Goal: Task Accomplishment & Management: Manage account settings

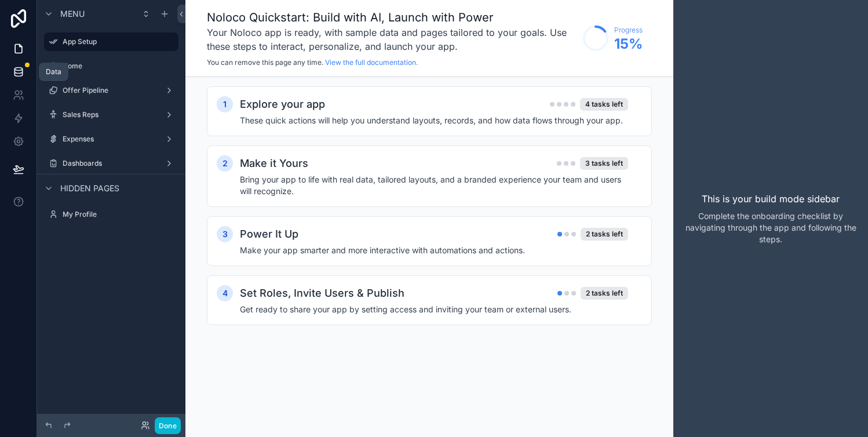
click at [20, 70] on icon at bounding box center [18, 69] width 8 height 3
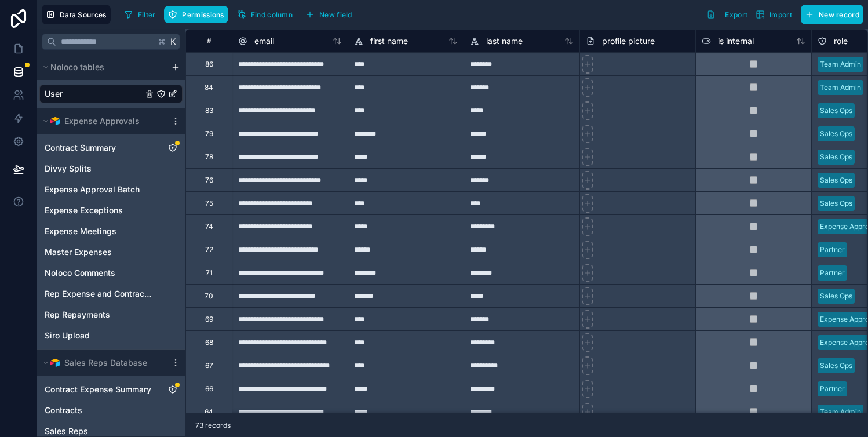
click at [282, 106] on div "**********" at bounding box center [290, 110] width 116 height 23
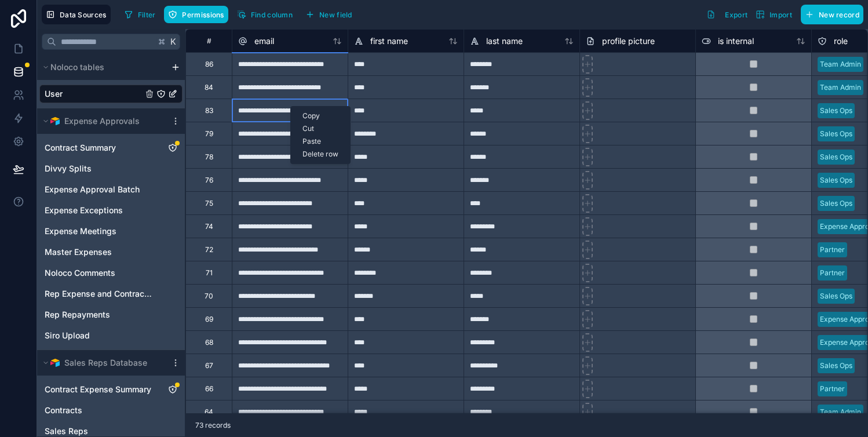
click at [638, 94] on div at bounding box center [638, 86] width 116 height 23
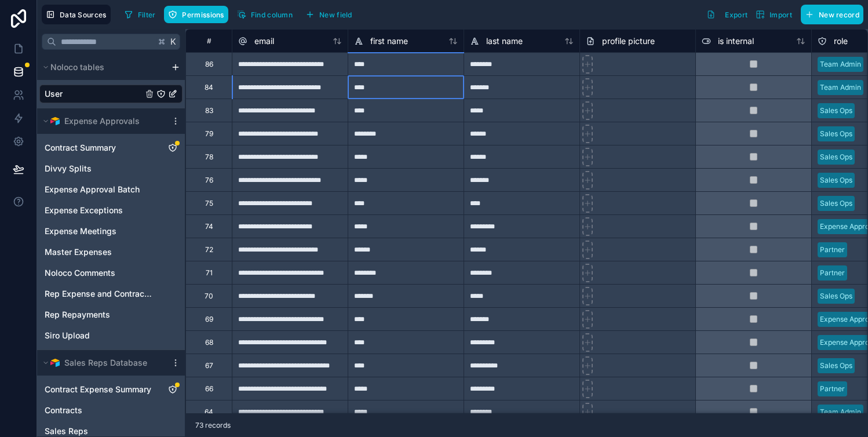
click at [391, 87] on div "****" at bounding box center [406, 86] width 116 height 23
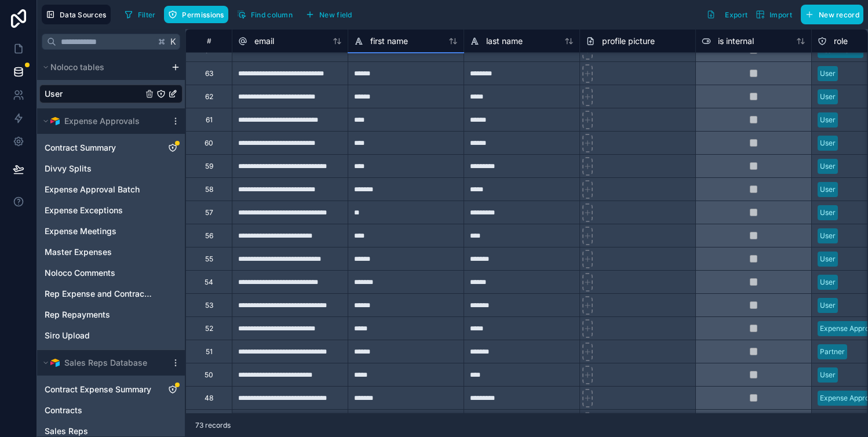
scroll to position [370, 0]
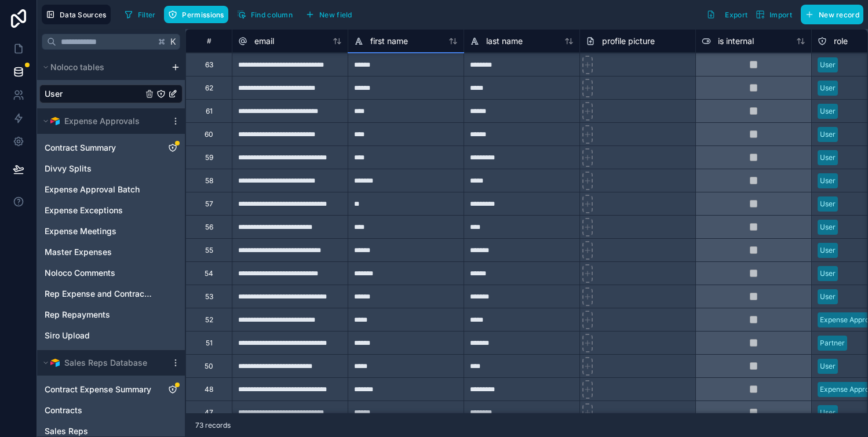
click at [340, 155] on div "**********" at bounding box center [290, 157] width 116 height 23
click at [347, 137] on div "**********" at bounding box center [290, 133] width 116 height 23
click at [346, 118] on div "**********" at bounding box center [290, 110] width 116 height 23
click at [341, 93] on div "**********" at bounding box center [290, 87] width 116 height 23
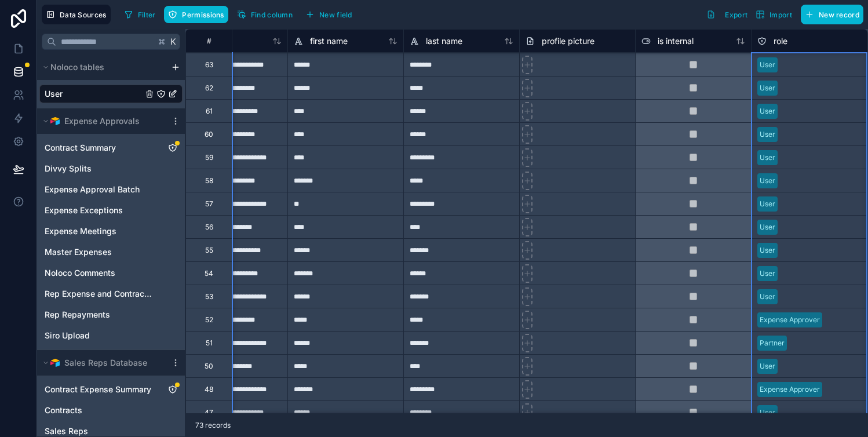
click at [846, 47] on div "role" at bounding box center [810, 41] width 104 height 14
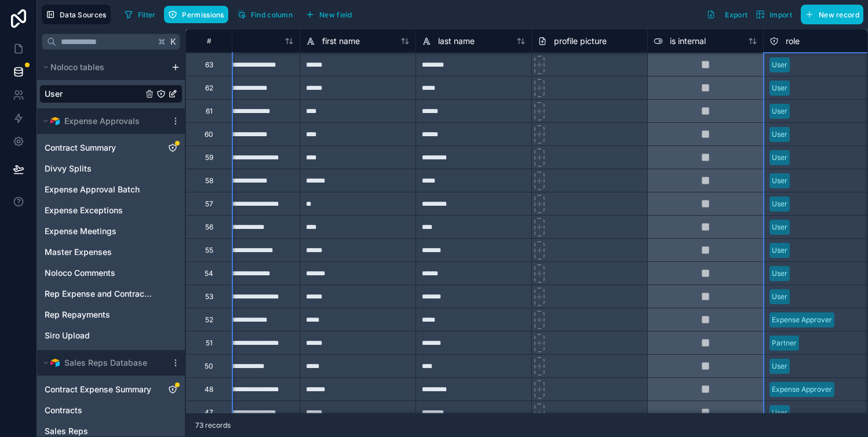
scroll to position [370, 38]
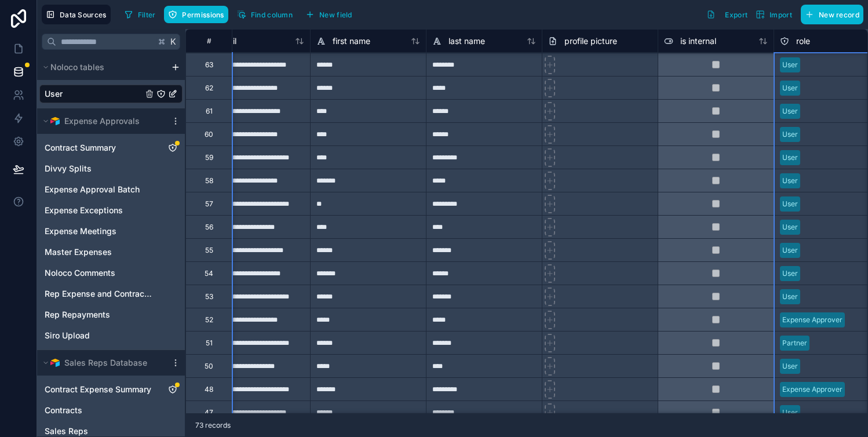
click at [815, 287] on div "User" at bounding box center [832, 296] width 115 height 23
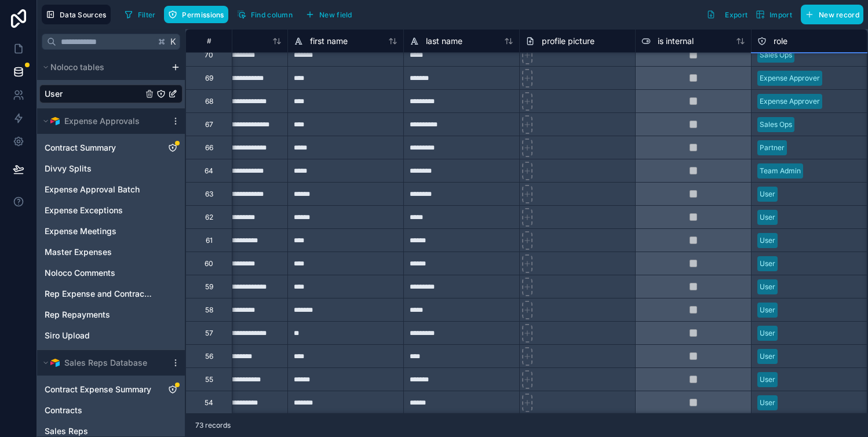
scroll to position [243, 60]
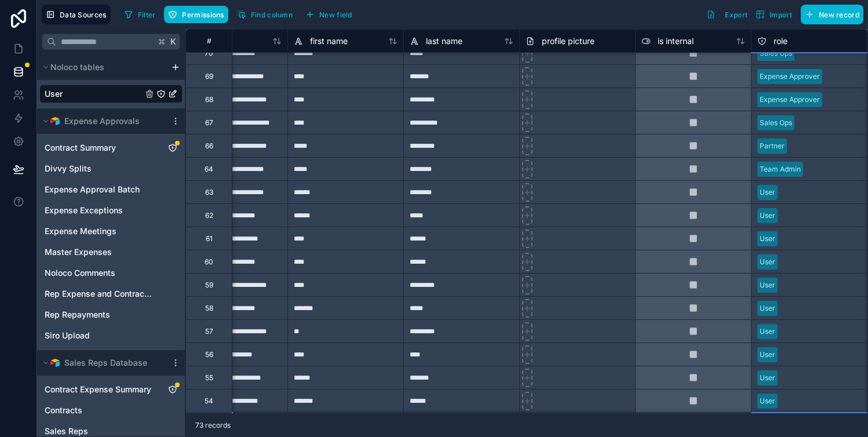
click at [799, 187] on div at bounding box center [822, 193] width 79 height 12
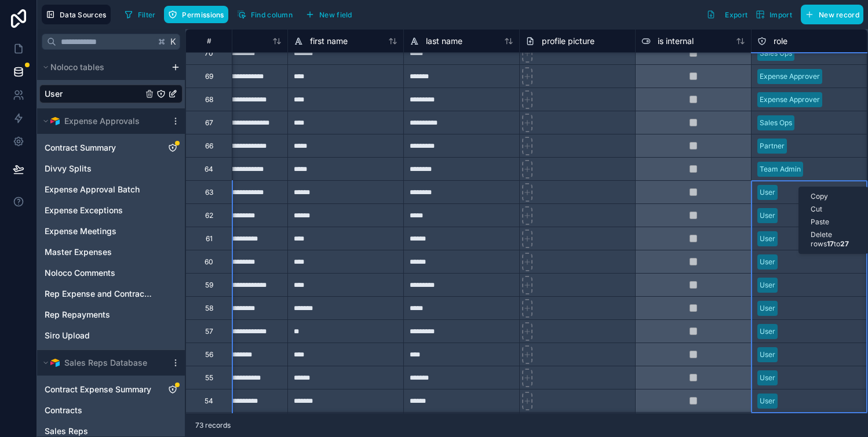
click at [817, 237] on div "Delete rows 17 to 27" at bounding box center [833, 239] width 68 height 22
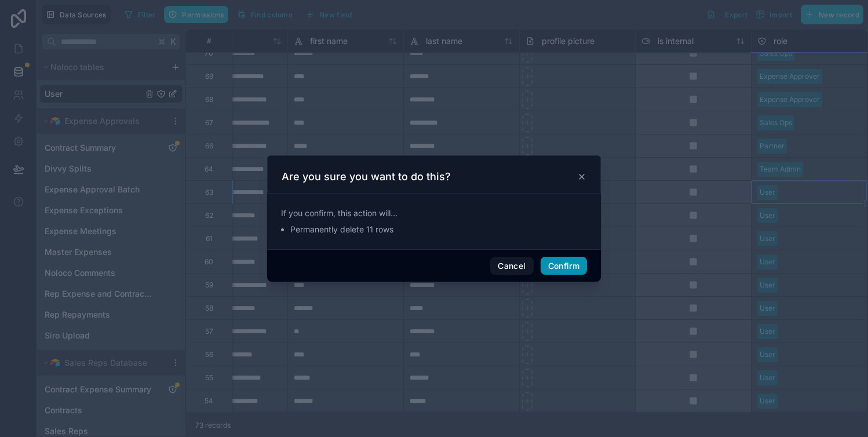
click at [566, 263] on button "Confirm" at bounding box center [564, 266] width 46 height 19
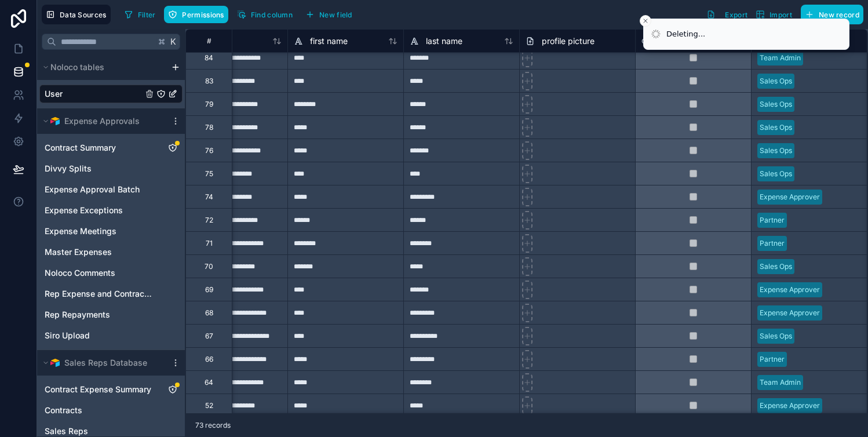
scroll to position [0, 60]
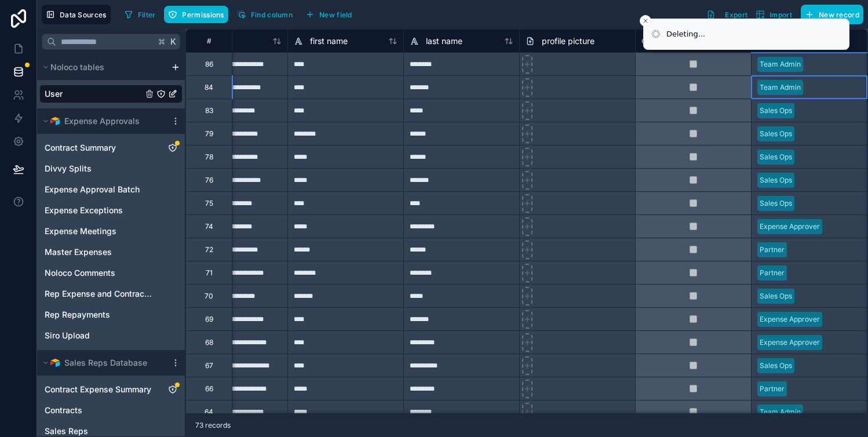
click at [834, 85] on div at bounding box center [834, 88] width 53 height 12
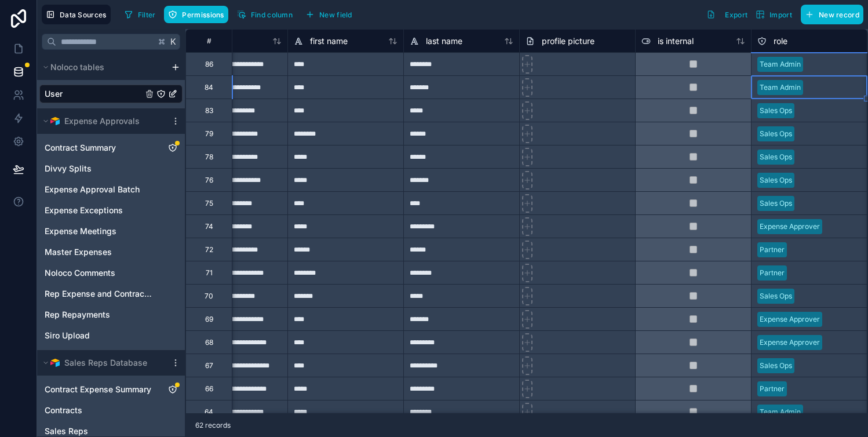
click at [829, 41] on div "role" at bounding box center [810, 41] width 104 height 14
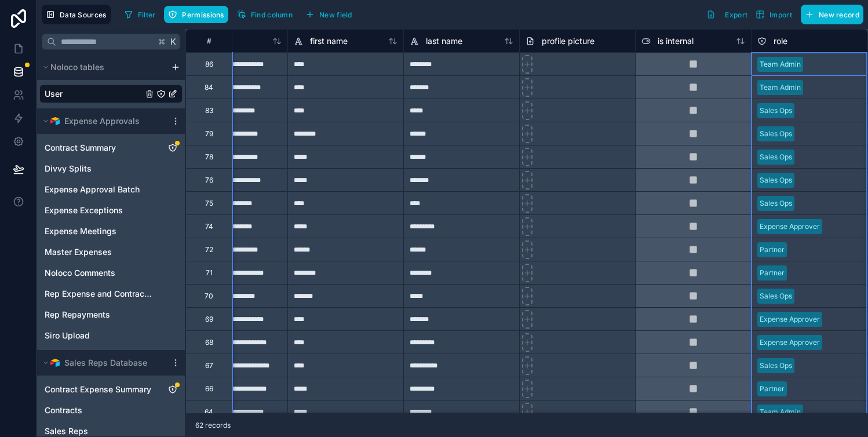
click at [829, 41] on div "role" at bounding box center [810, 41] width 104 height 14
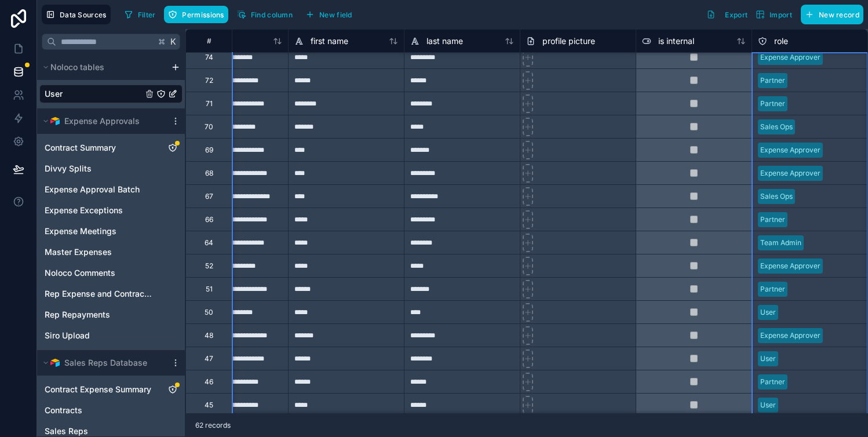
scroll to position [207, 60]
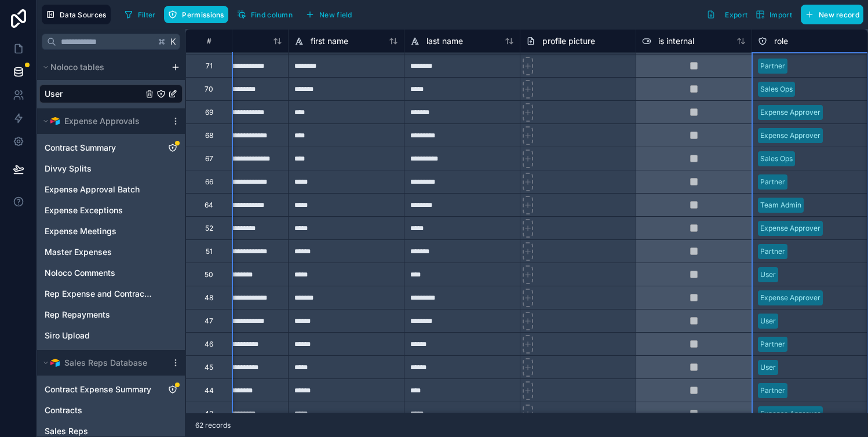
click at [786, 271] on div at bounding box center [822, 275] width 79 height 12
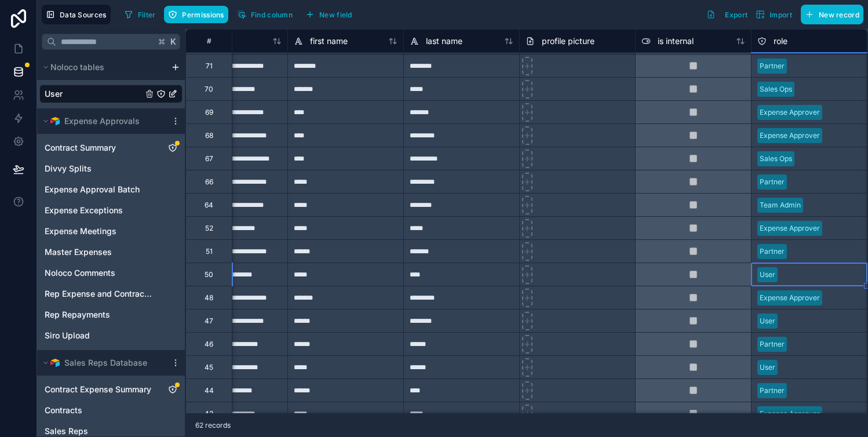
click at [809, 269] on div at bounding box center [822, 275] width 79 height 12
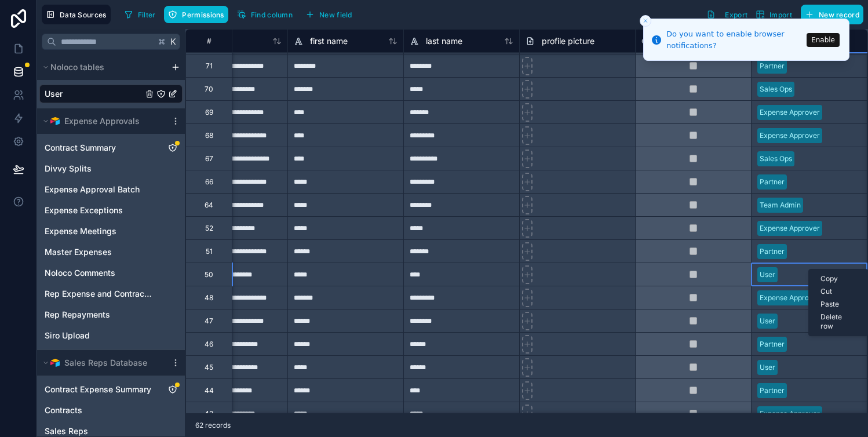
click at [828, 315] on div "Delete row" at bounding box center [838, 322] width 59 height 22
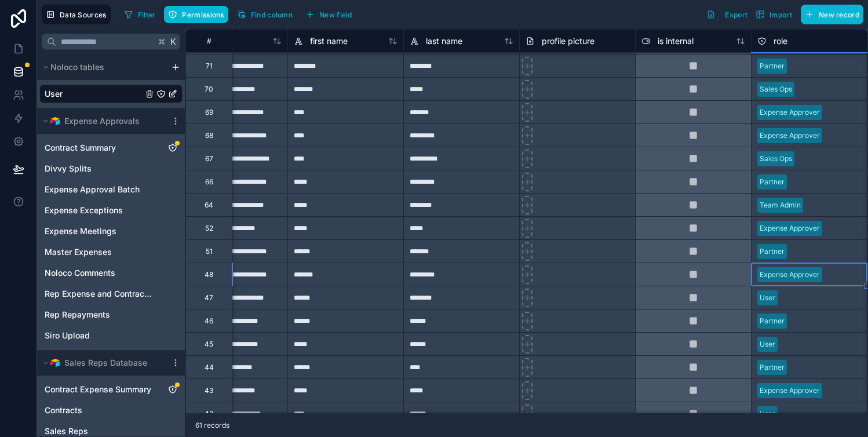
click at [804, 294] on div at bounding box center [822, 298] width 79 height 12
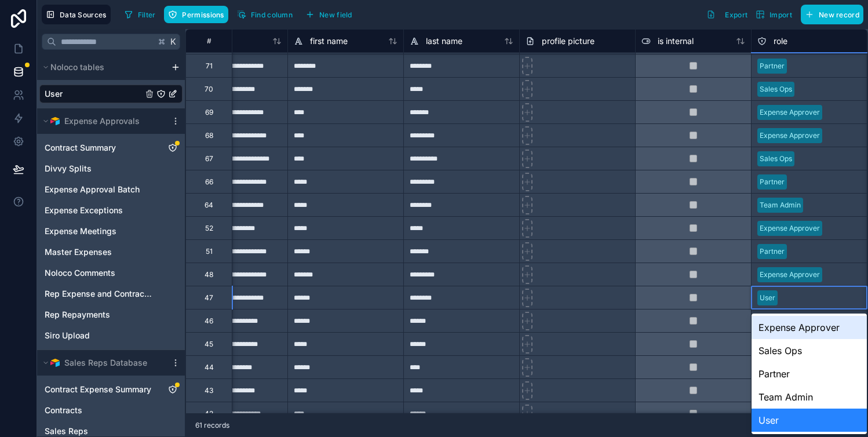
click at [804, 294] on div at bounding box center [822, 298] width 79 height 12
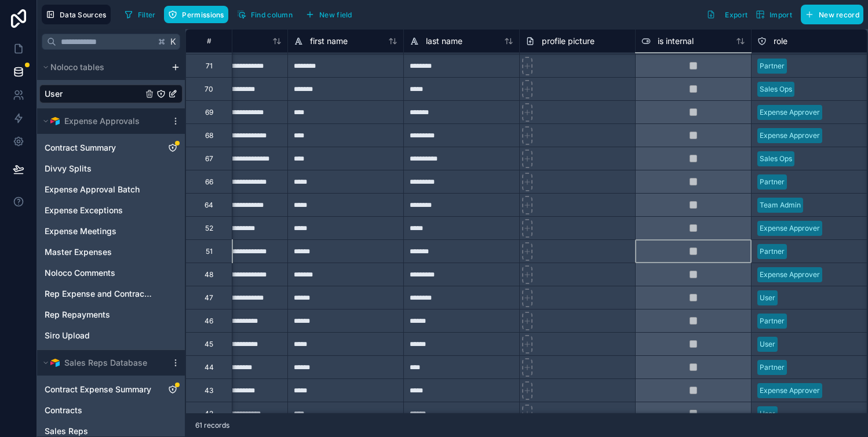
click at [698, 263] on div at bounding box center [693, 274] width 116 height 23
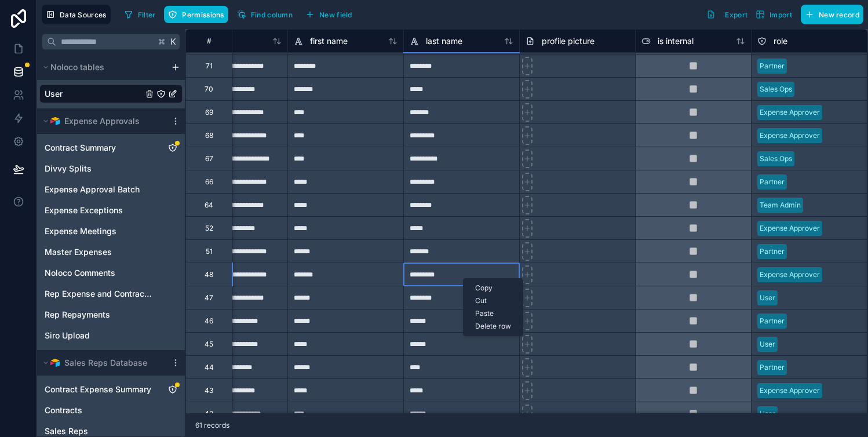
click at [463, 278] on div "*********" at bounding box center [461, 274] width 116 height 23
click at [452, 304] on div "********" at bounding box center [461, 297] width 116 height 23
click at [485, 330] on div "Delete row" at bounding box center [493, 330] width 59 height 13
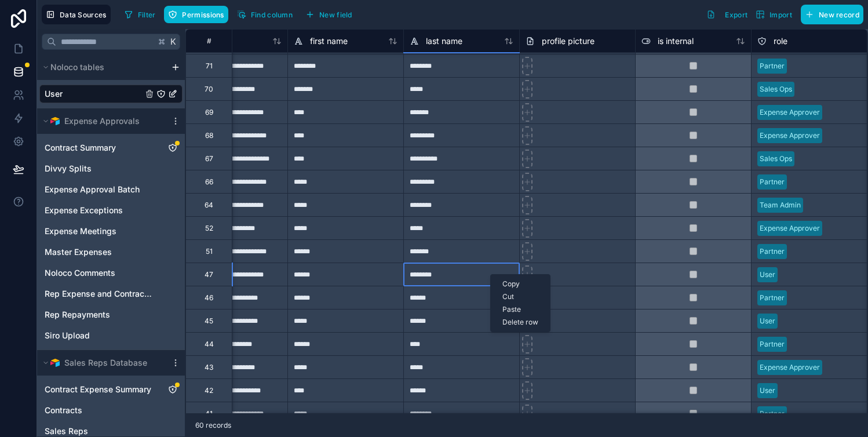
click at [509, 321] on div "Delete row" at bounding box center [520, 322] width 59 height 13
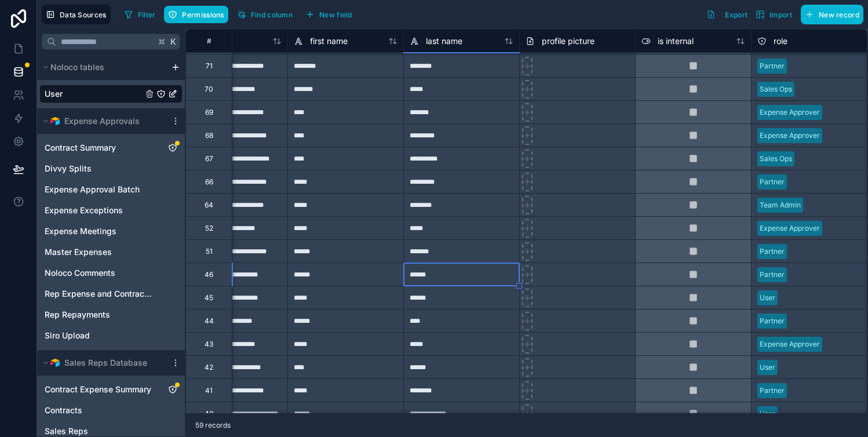
click at [797, 40] on div "role" at bounding box center [810, 41] width 104 height 14
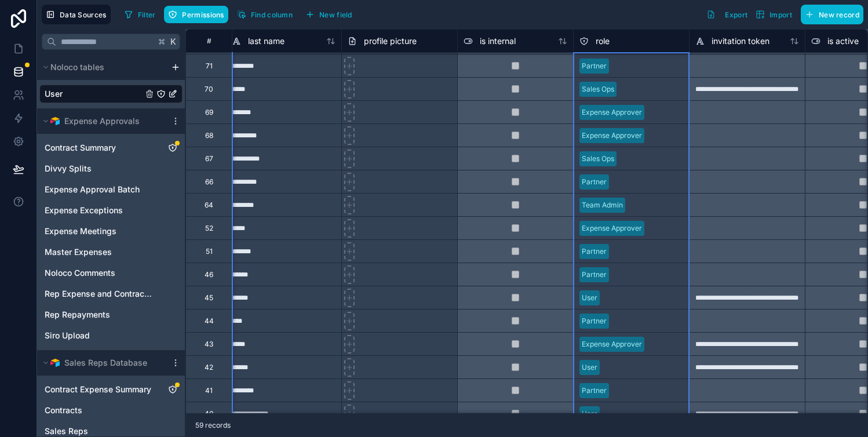
scroll to position [207, 260]
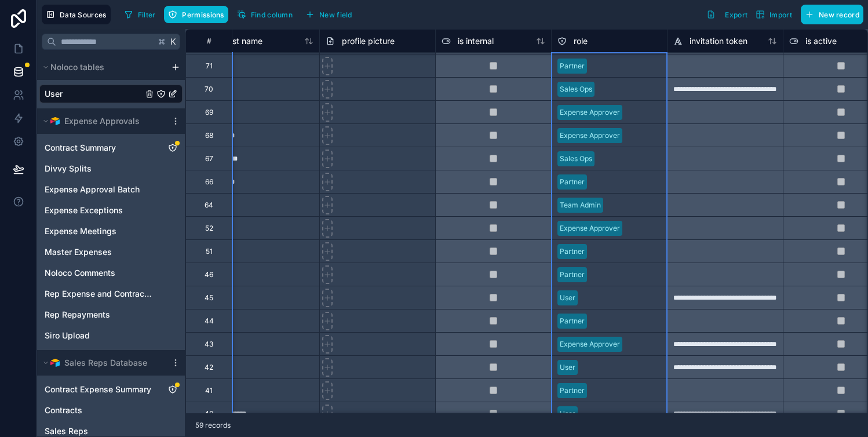
click at [655, 45] on div "role" at bounding box center [610, 41] width 104 height 14
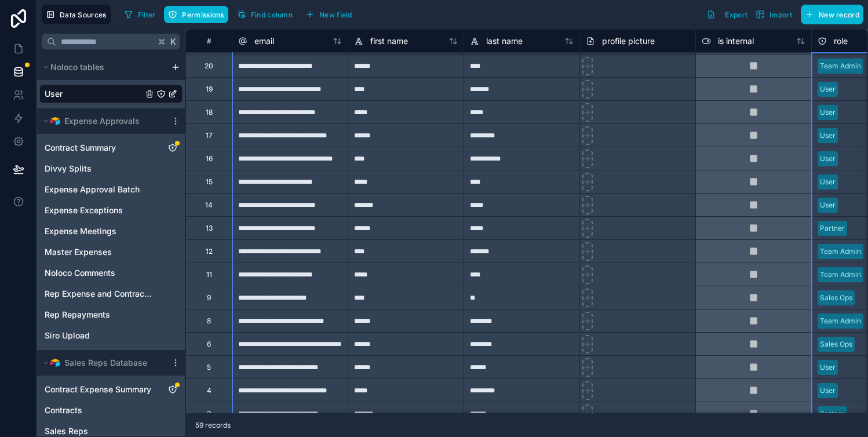
scroll to position [1007, 0]
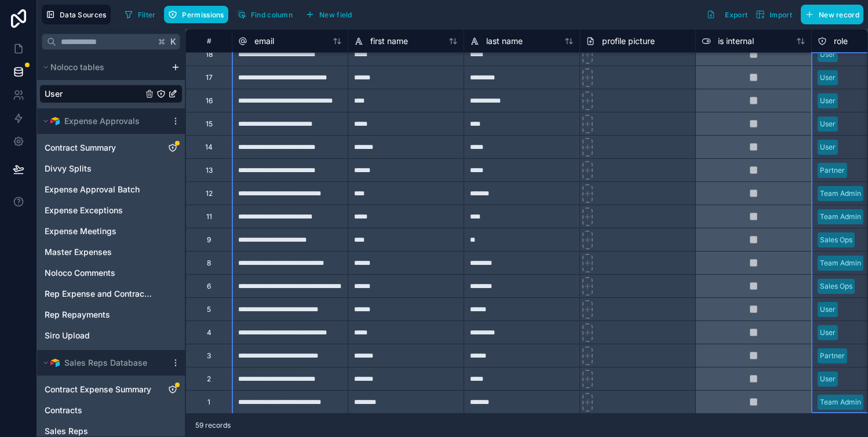
click at [680, 374] on div at bounding box center [638, 378] width 116 height 23
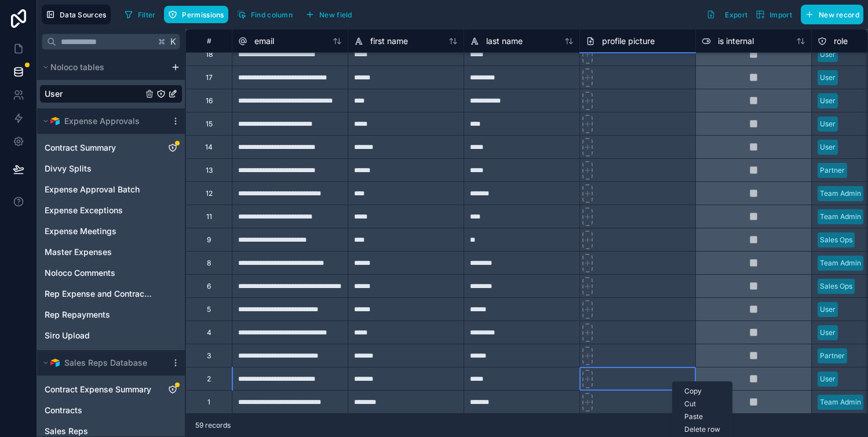
click at [701, 427] on div "Delete row" at bounding box center [702, 429] width 59 height 13
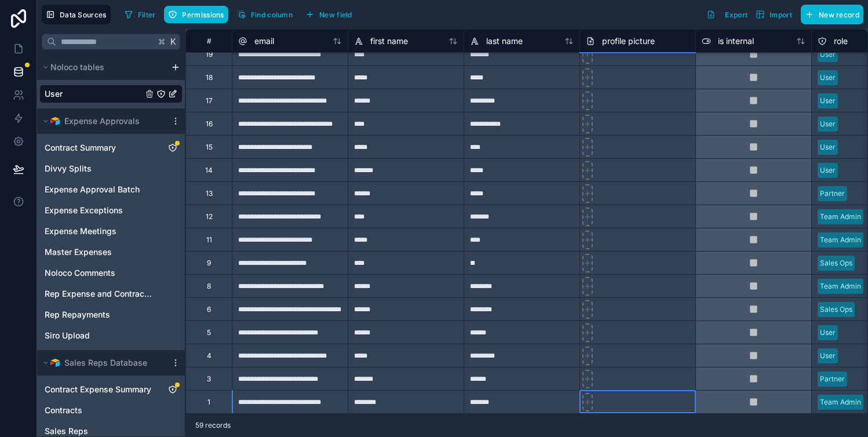
scroll to position [984, 0]
click at [692, 316] on div at bounding box center [638, 308] width 116 height 23
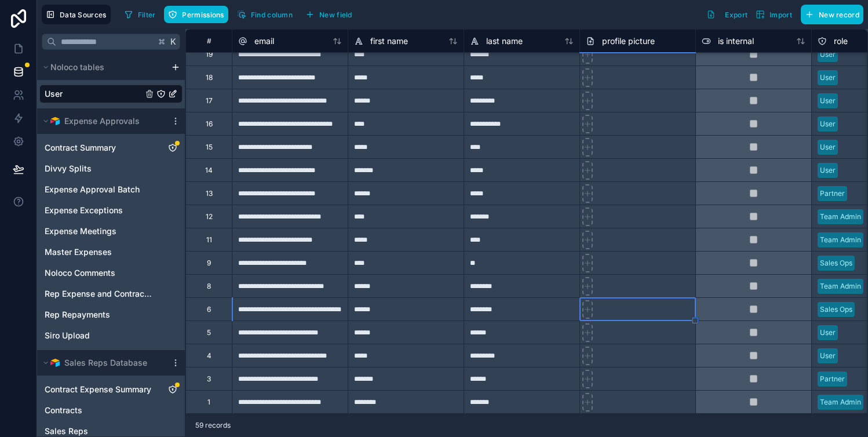
click at [677, 333] on div at bounding box center [638, 332] width 116 height 23
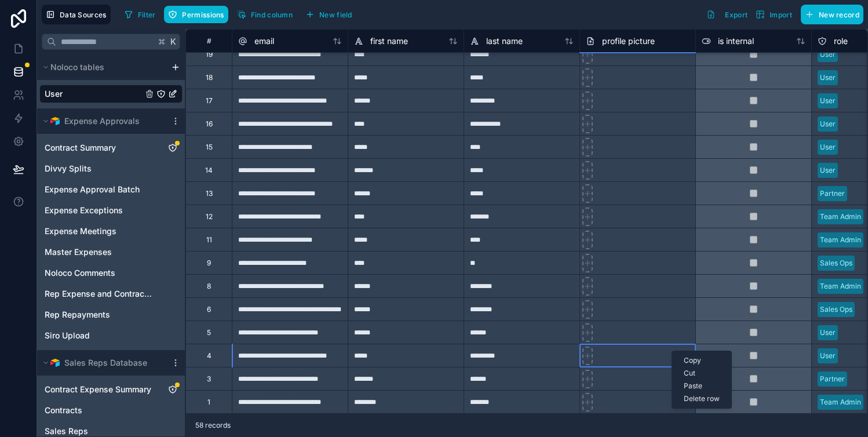
click at [672, 337] on div at bounding box center [638, 332] width 116 height 23
click at [665, 332] on div at bounding box center [638, 332] width 116 height 23
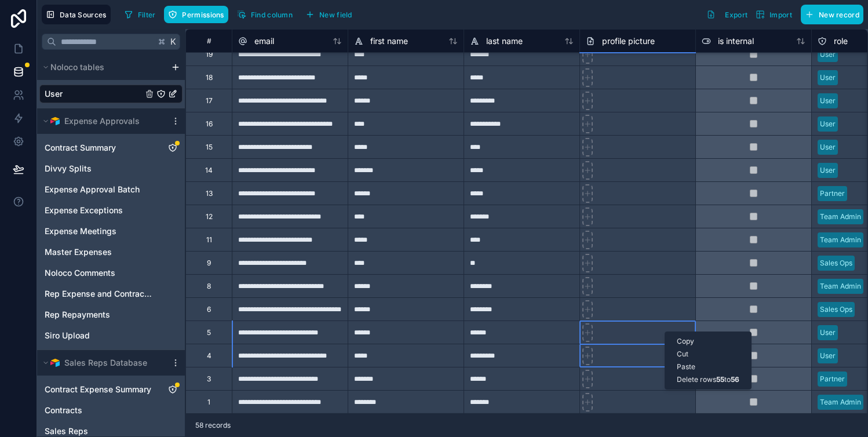
click at [689, 379] on div "Delete rows 55 to 56" at bounding box center [709, 379] width 86 height 13
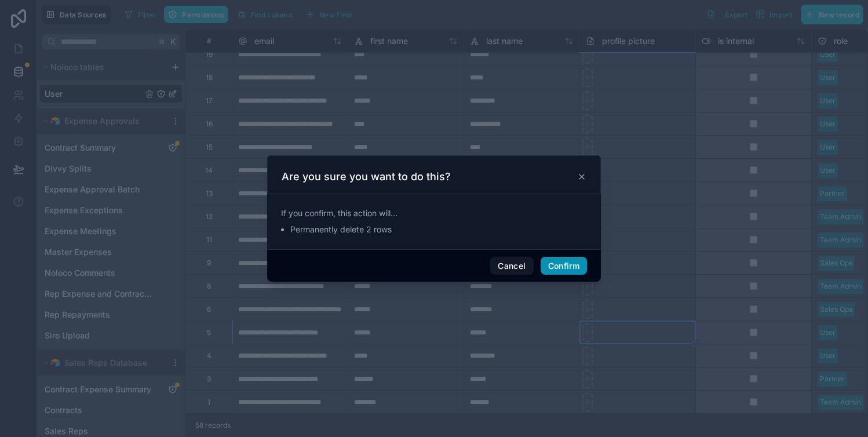
click at [566, 269] on button "Confirm" at bounding box center [564, 266] width 46 height 19
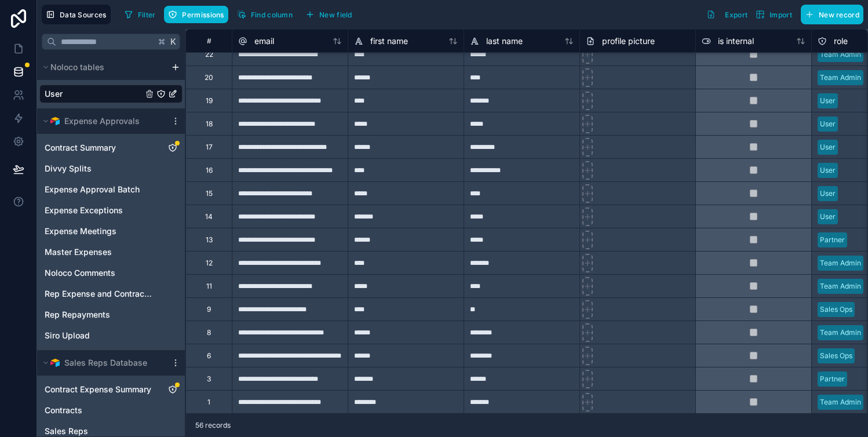
click at [629, 218] on div at bounding box center [638, 216] width 116 height 23
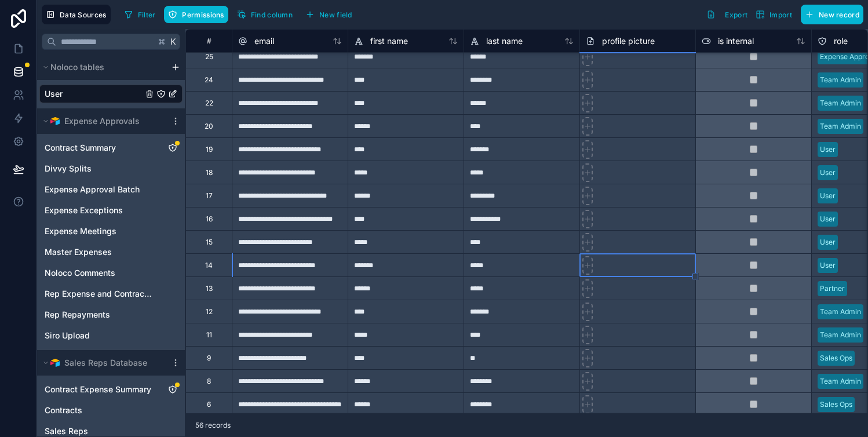
scroll to position [879, 0]
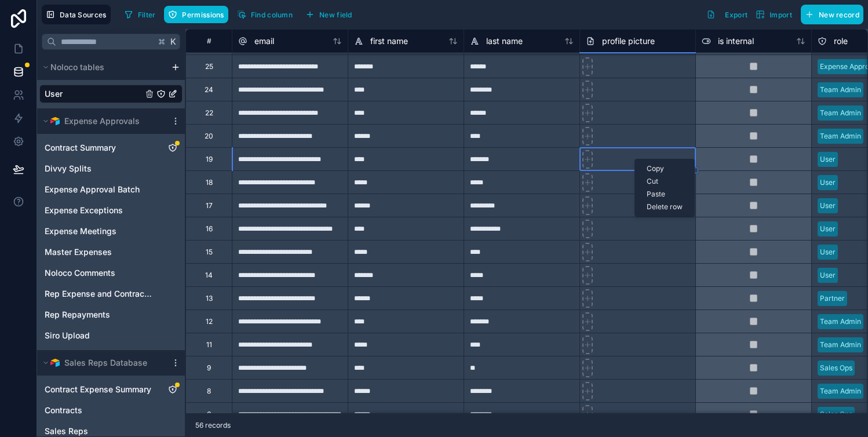
click at [627, 278] on div at bounding box center [638, 274] width 116 height 23
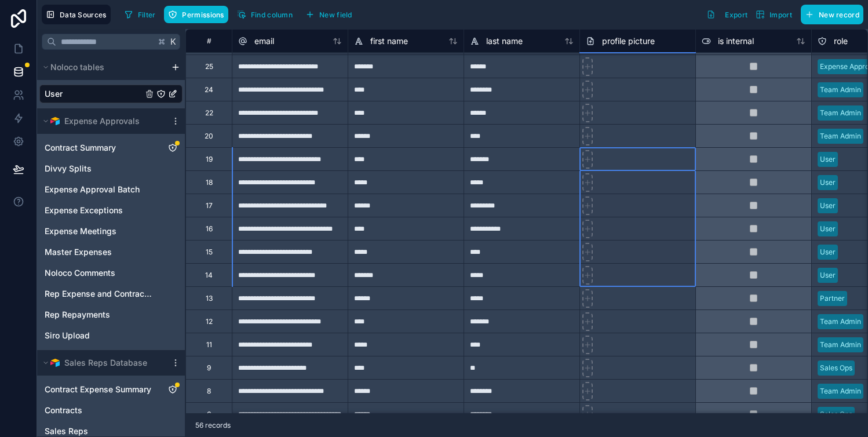
click at [635, 275] on div at bounding box center [638, 274] width 116 height 23
click at [658, 319] on div "Delete rows 43 to 48" at bounding box center [680, 323] width 88 height 13
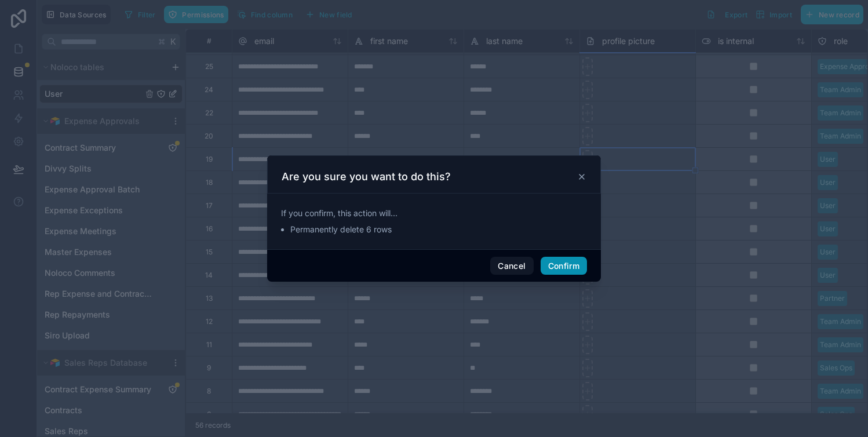
click at [571, 269] on button "Confirm" at bounding box center [564, 266] width 46 height 19
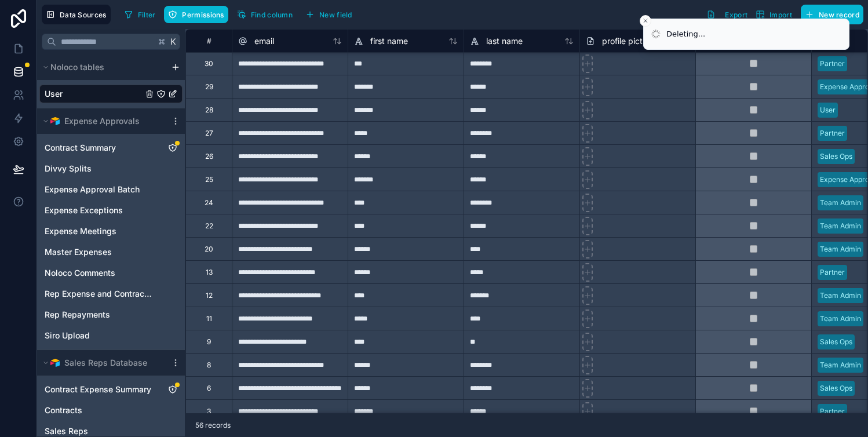
scroll to position [756, 0]
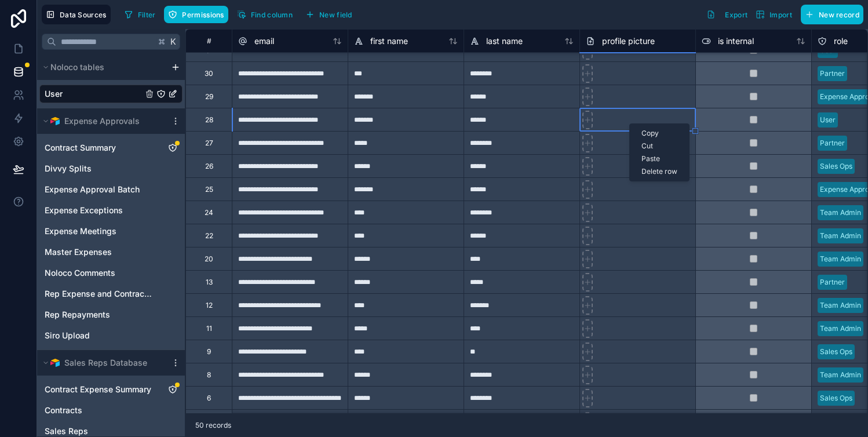
click at [646, 169] on div "Delete row" at bounding box center [659, 171] width 59 height 13
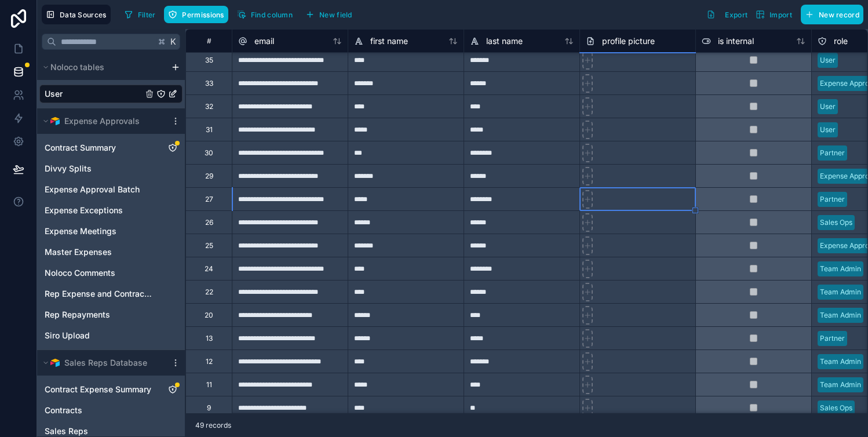
scroll to position [661, 0]
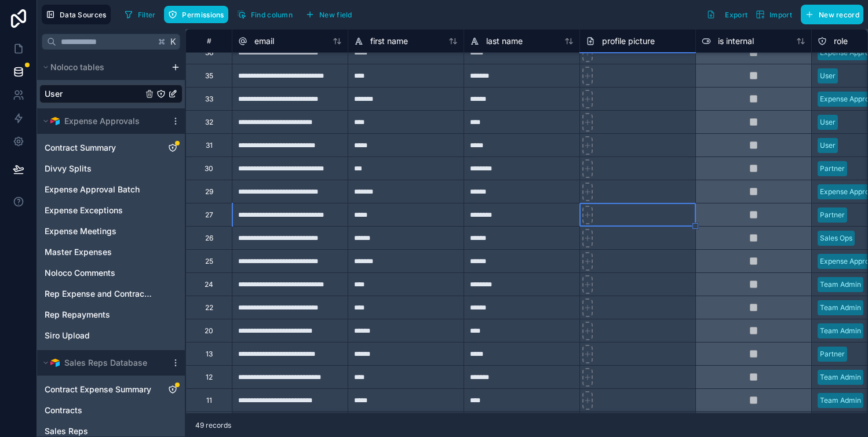
click at [662, 119] on div at bounding box center [638, 121] width 116 height 23
click at [657, 143] on div at bounding box center [638, 144] width 116 height 23
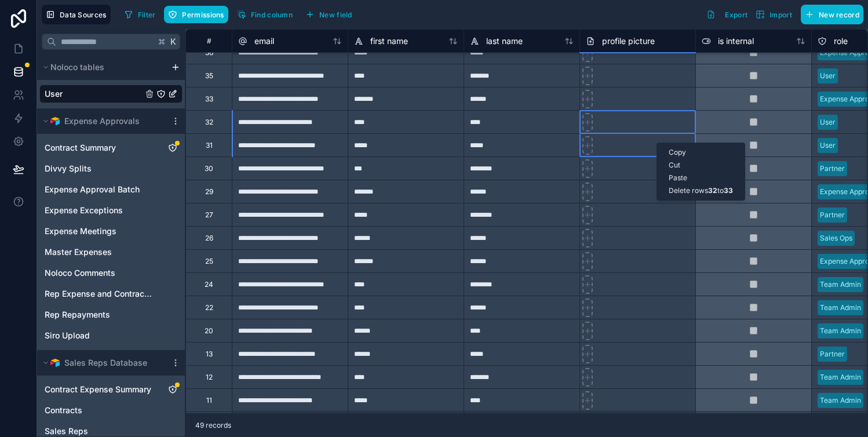
click at [673, 188] on div "Delete rows 32 to 33" at bounding box center [701, 190] width 88 height 13
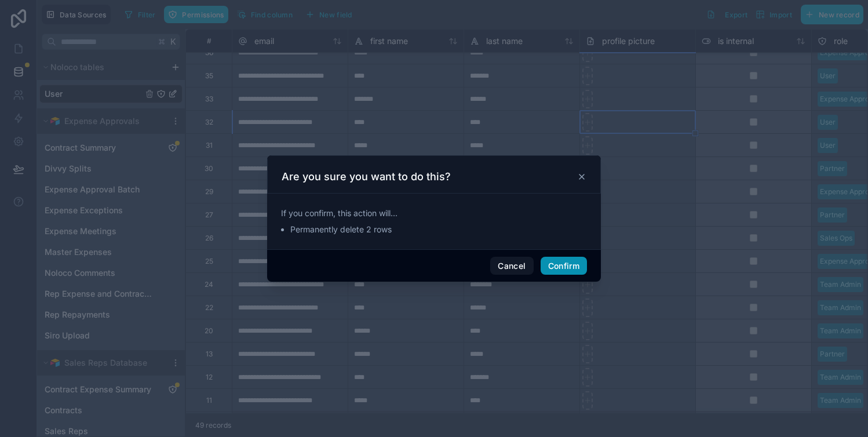
click at [573, 258] on button "Confirm" at bounding box center [564, 266] width 46 height 19
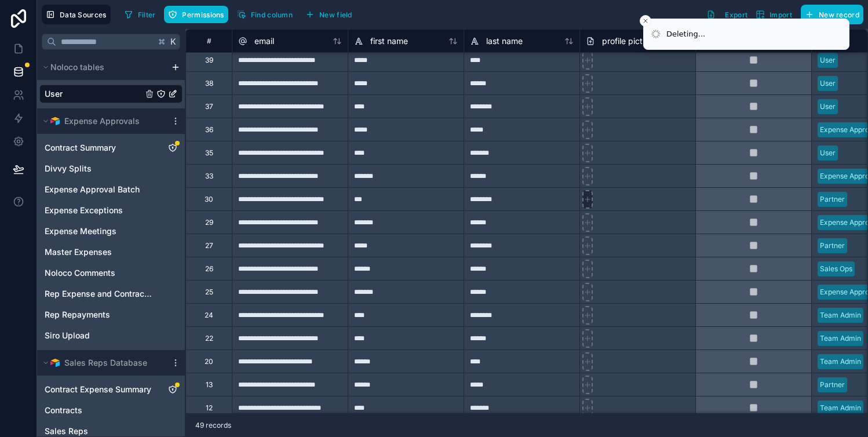
scroll to position [582, 0]
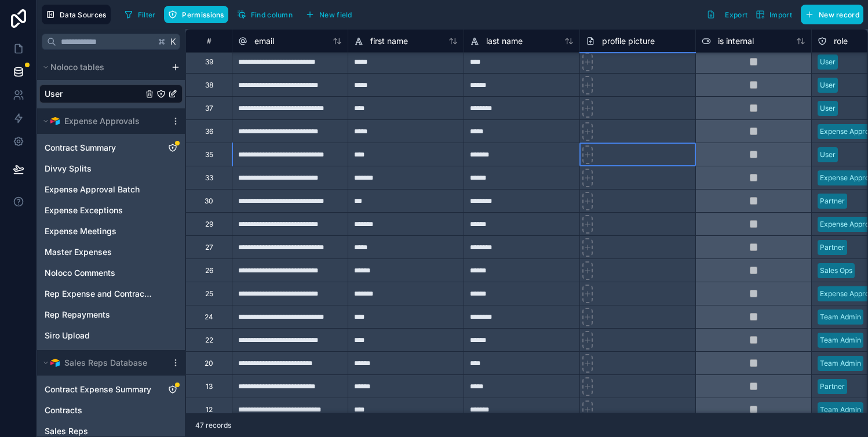
click at [614, 157] on div at bounding box center [638, 154] width 116 height 23
click at [632, 205] on div "Delete row" at bounding box center [644, 205] width 59 height 13
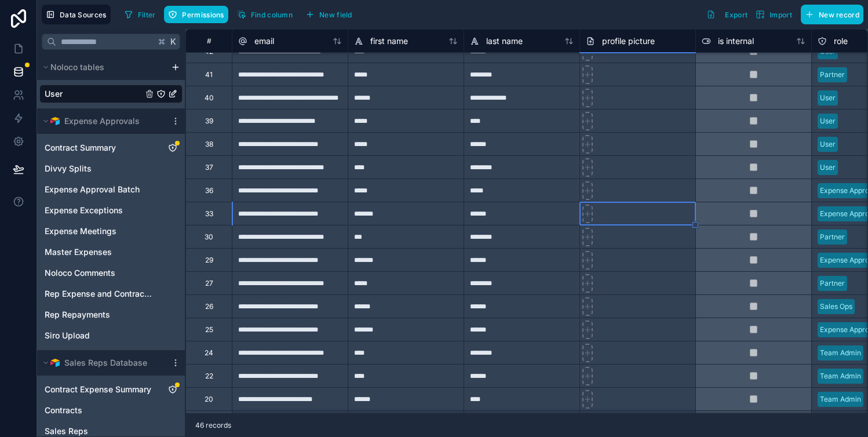
scroll to position [480, 0]
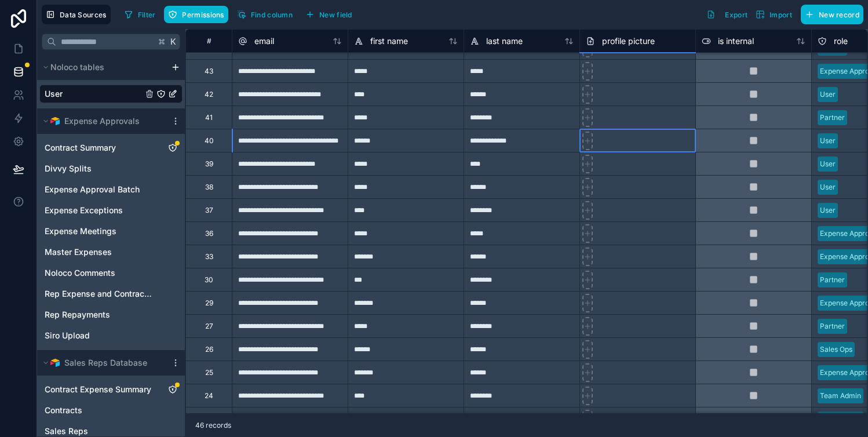
click at [645, 140] on div at bounding box center [638, 140] width 116 height 23
click at [639, 207] on div at bounding box center [638, 209] width 116 height 23
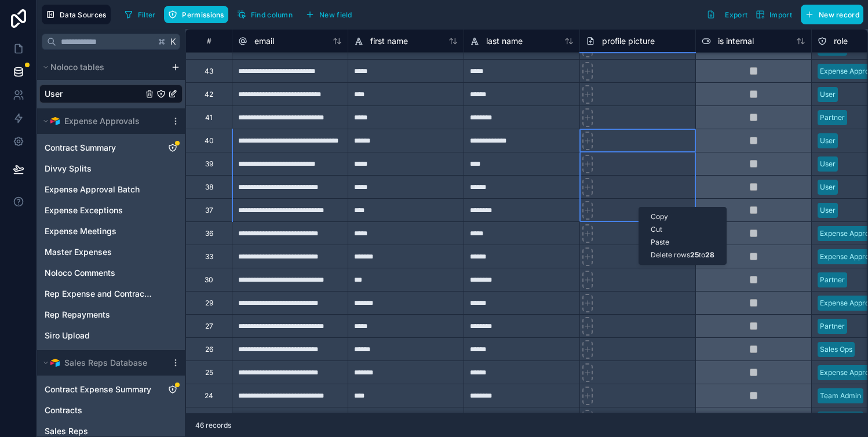
click at [655, 253] on div "Delete rows 25 to 28" at bounding box center [682, 255] width 87 height 13
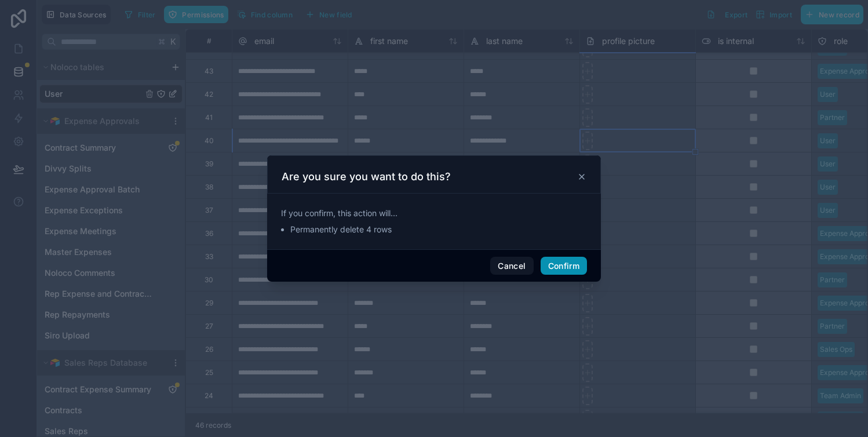
click at [573, 266] on button "Confirm" at bounding box center [564, 266] width 46 height 19
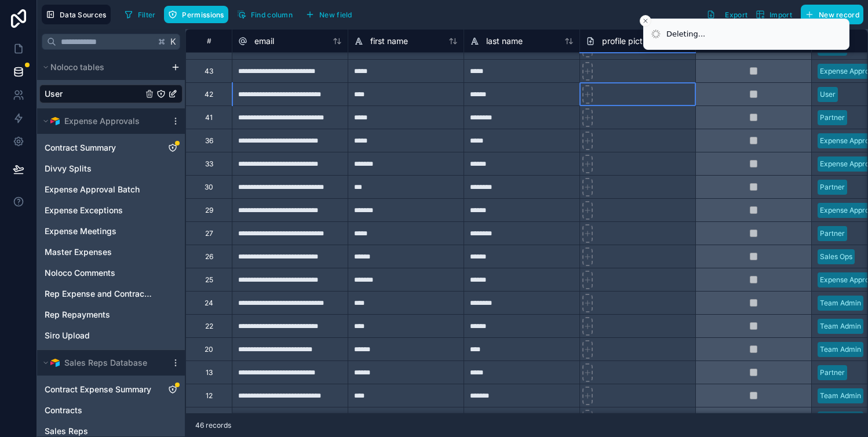
click at [670, 93] on div at bounding box center [638, 93] width 116 height 23
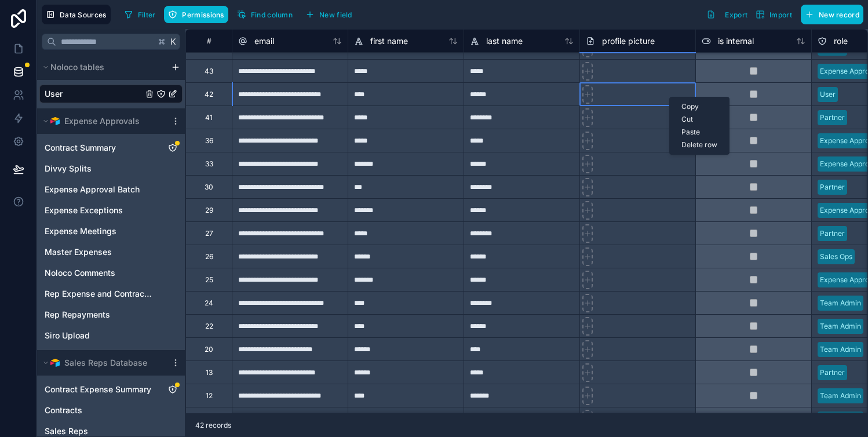
click at [693, 142] on div "Delete row" at bounding box center [699, 145] width 59 height 13
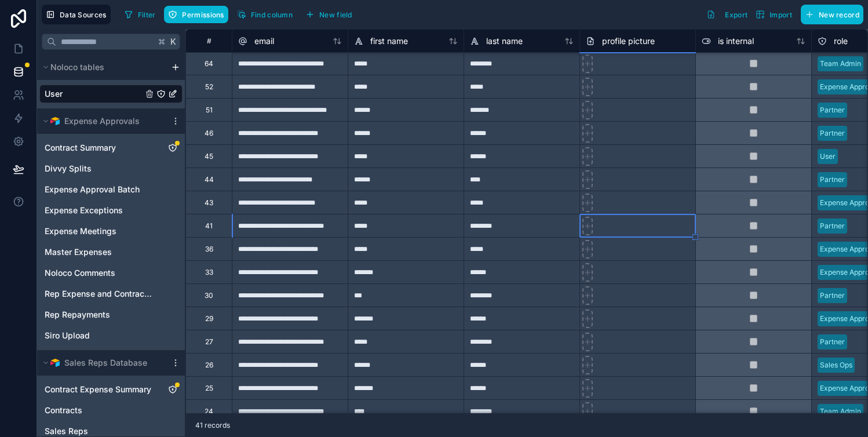
scroll to position [343, 0]
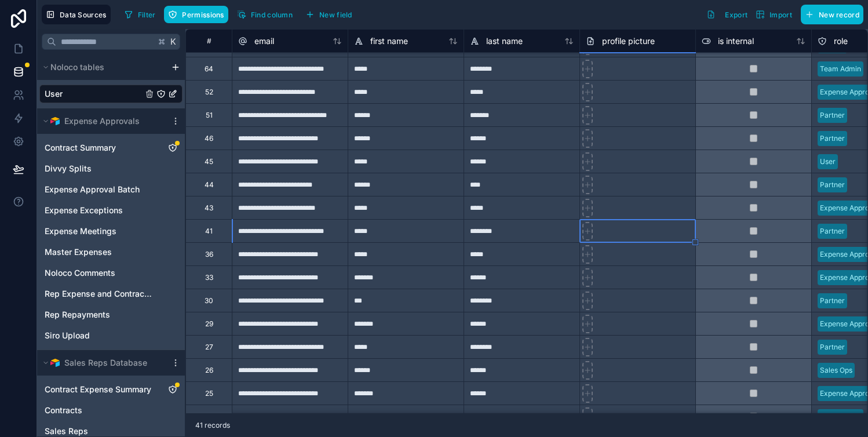
click at [679, 165] on div at bounding box center [638, 161] width 116 height 23
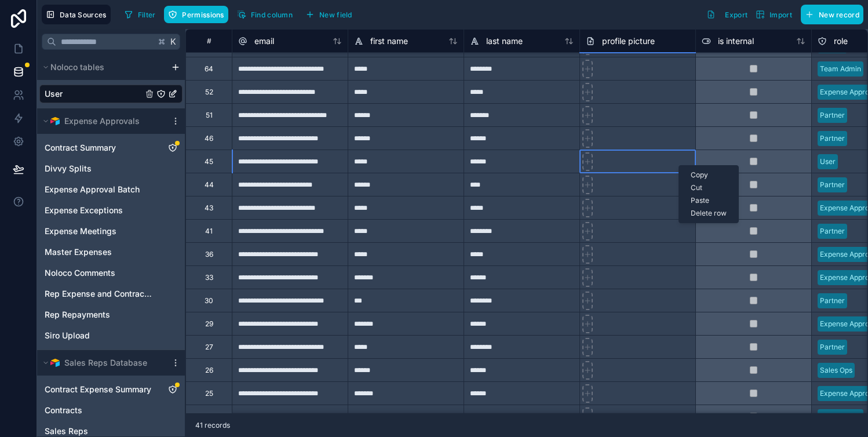
click at [704, 213] on div "Delete row" at bounding box center [708, 213] width 59 height 13
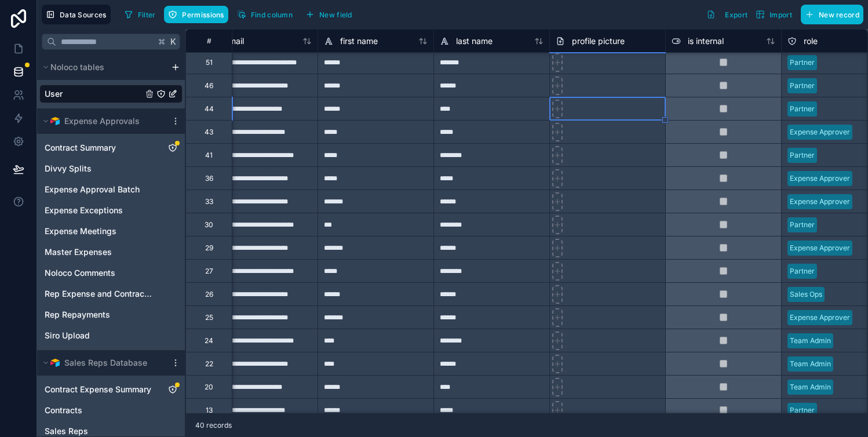
scroll to position [394, 30]
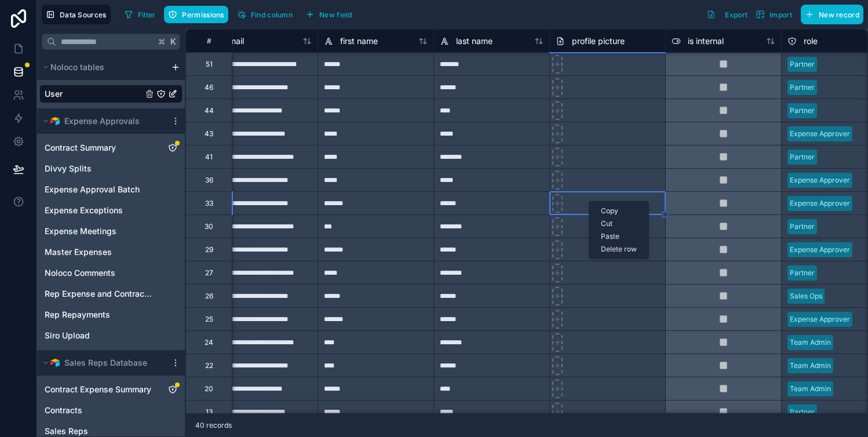
click at [609, 248] on div "Delete row" at bounding box center [619, 249] width 59 height 13
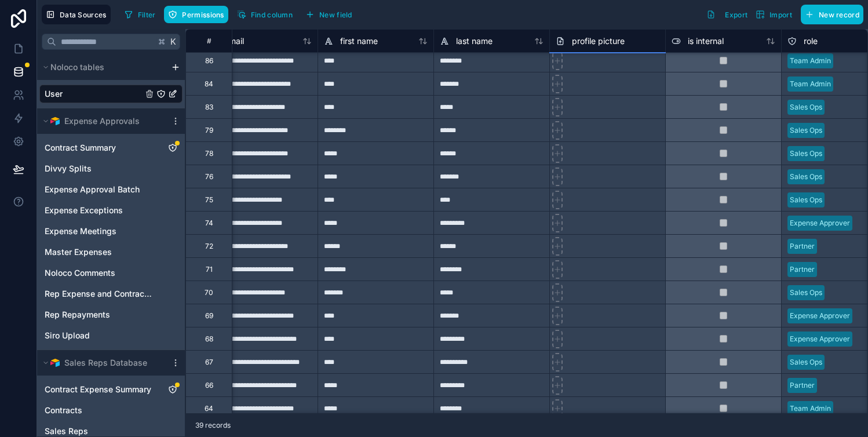
scroll to position [0, 30]
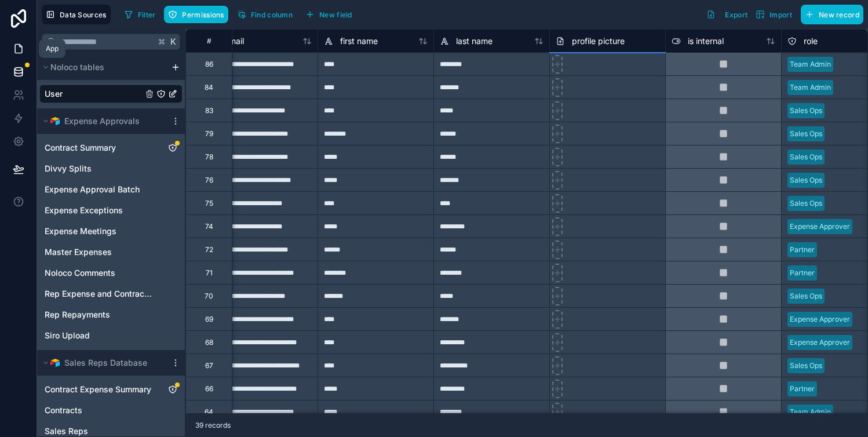
click at [19, 42] on link at bounding box center [18, 48] width 37 height 23
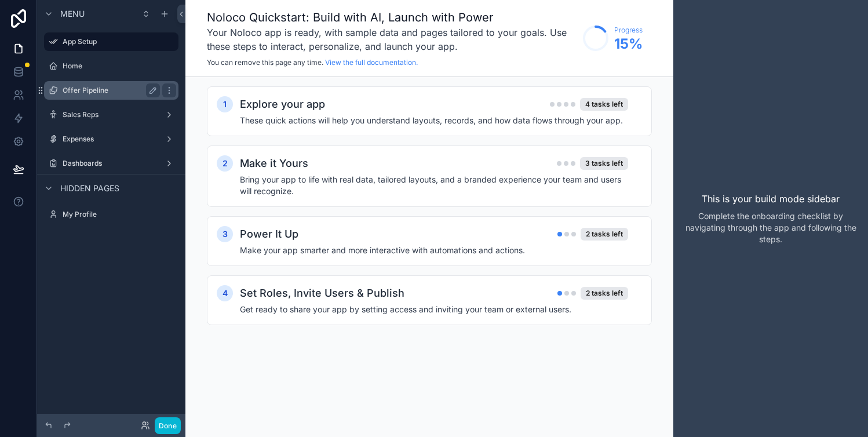
click at [115, 92] on label "Offer Pipeline" at bounding box center [109, 90] width 93 height 9
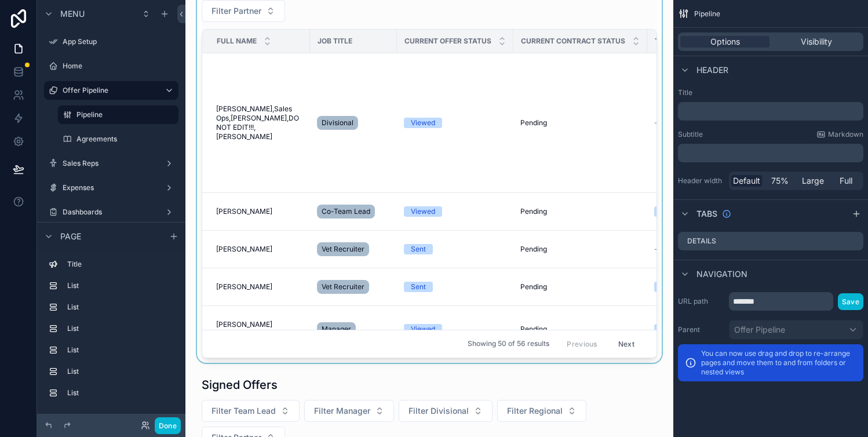
scroll to position [169, 0]
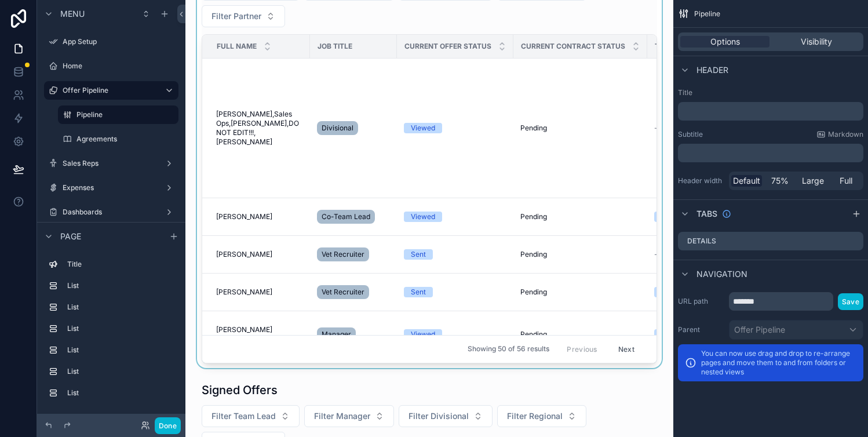
click at [294, 163] on div "scrollable content" at bounding box center [430, 159] width 470 height 417
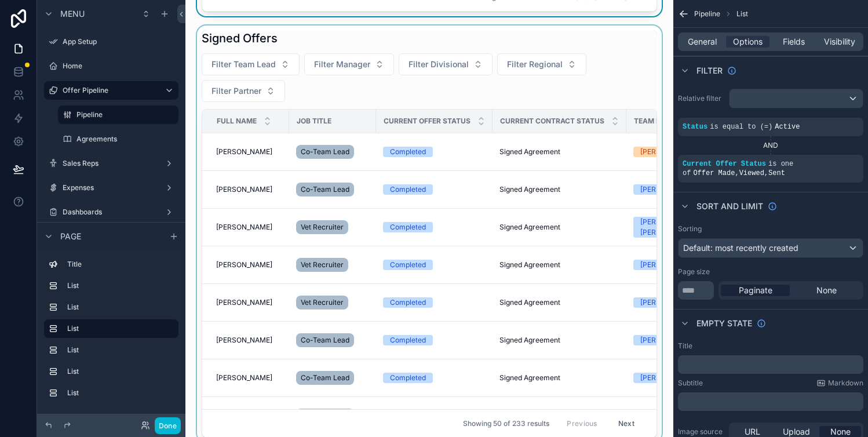
scroll to position [559, 0]
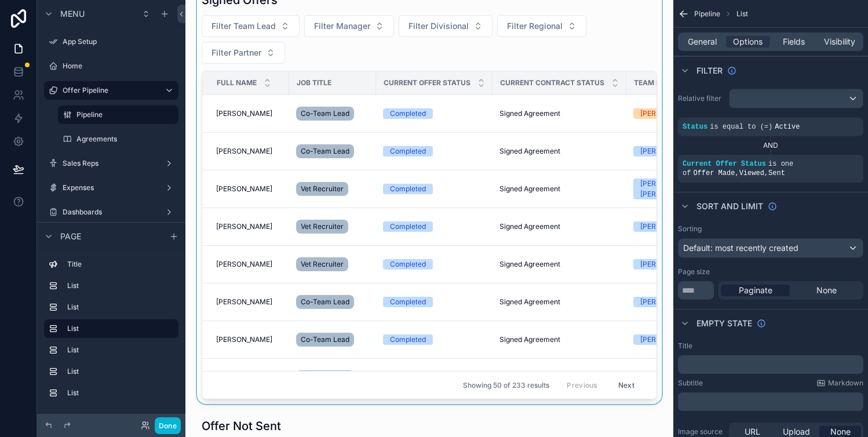
click at [547, 174] on div "scrollable content" at bounding box center [430, 195] width 470 height 417
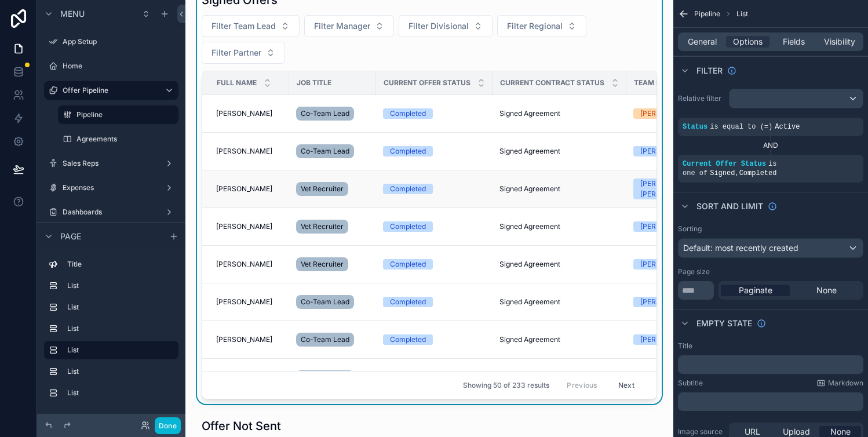
click at [641, 177] on td "[PERSON_NAME] [PERSON_NAME]" at bounding box center [670, 189] width 87 height 38
click at [643, 190] on div "[PERSON_NAME] [PERSON_NAME]" at bounding box center [670, 189] width 59 height 21
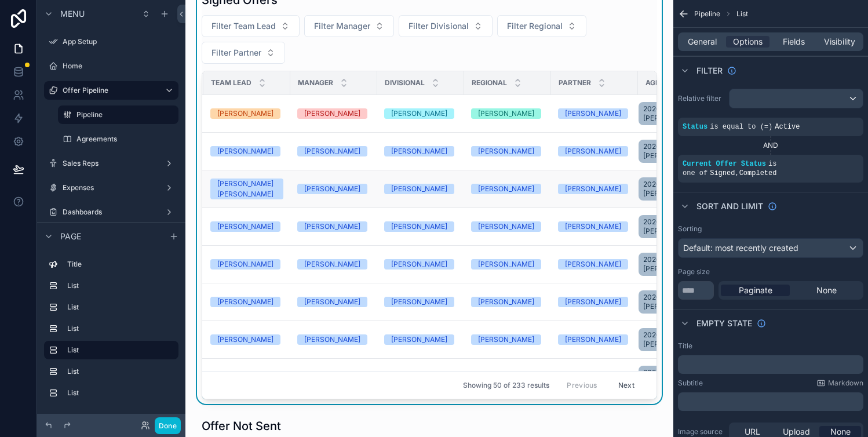
scroll to position [0, 492]
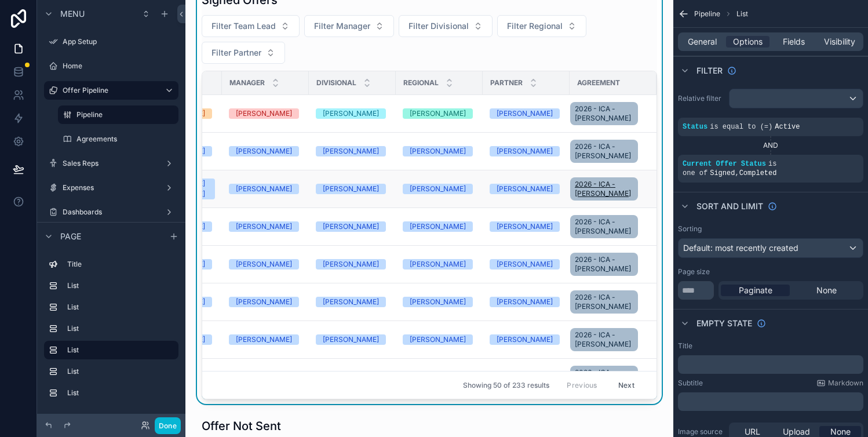
click at [599, 190] on span "2026 - ICA - [PERSON_NAME]" at bounding box center [604, 189] width 59 height 19
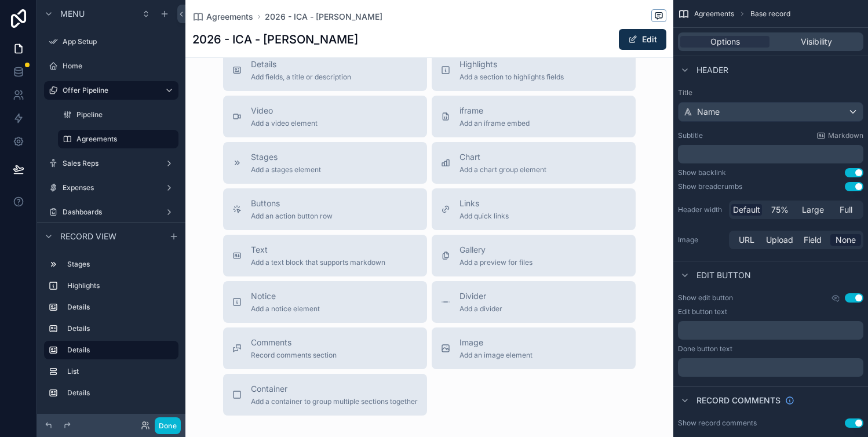
scroll to position [1118, 0]
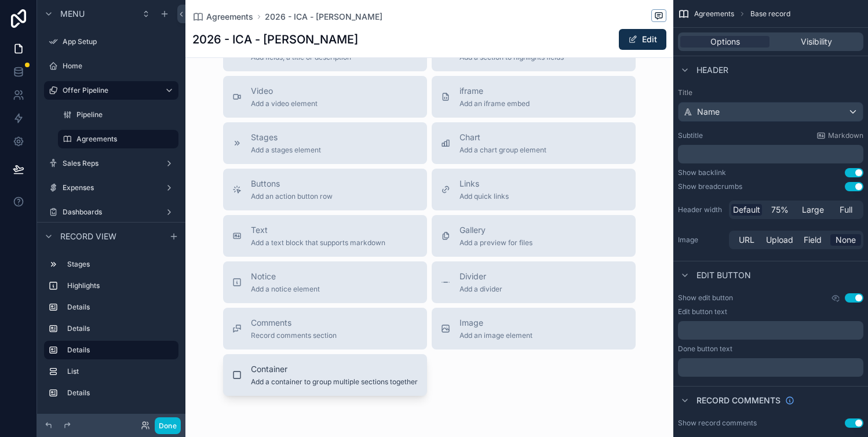
click at [274, 387] on span "Add a container to group multiple sections together" at bounding box center [334, 381] width 167 height 9
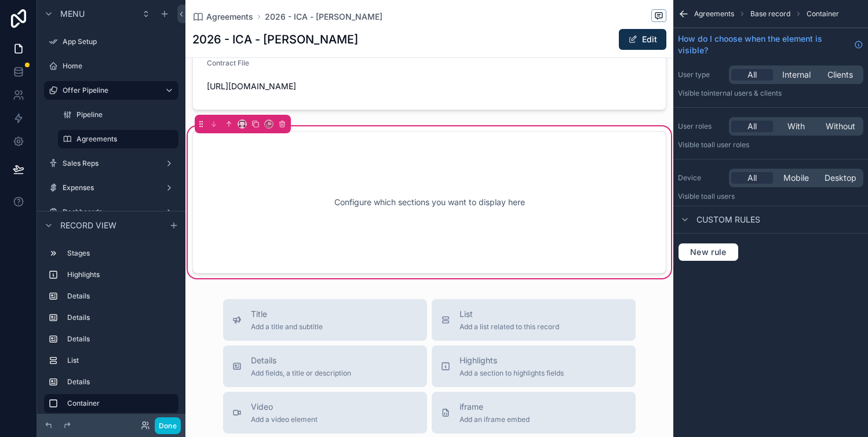
scroll to position [964, 0]
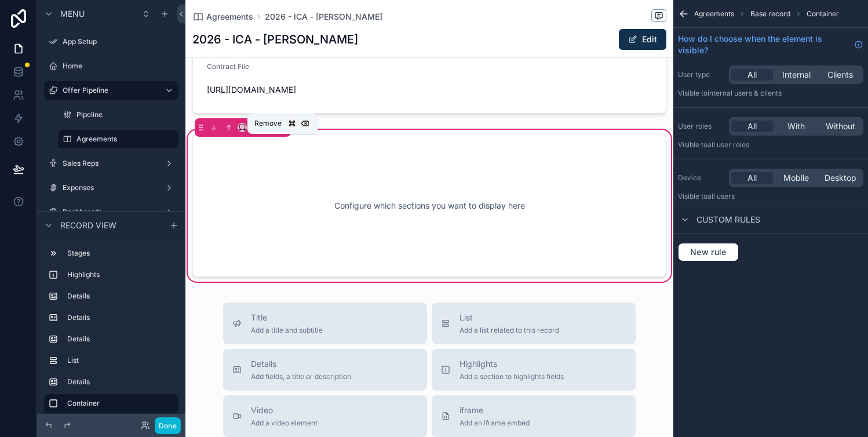
click at [284, 130] on icon "scrollable content" at bounding box center [282, 128] width 5 height 5
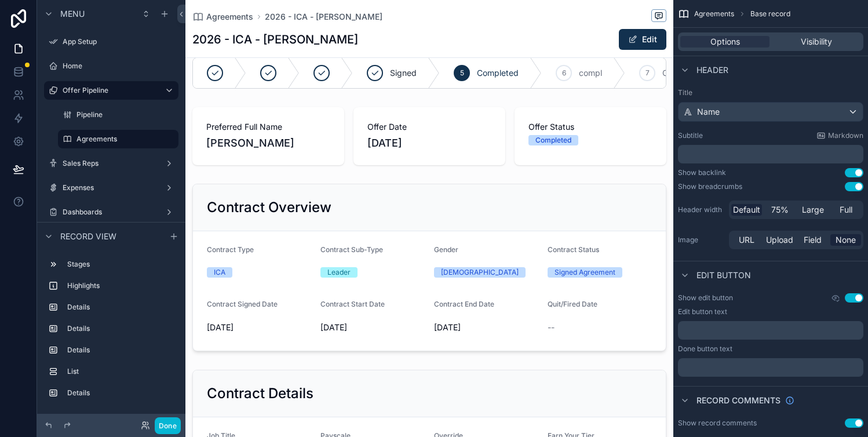
scroll to position [0, 0]
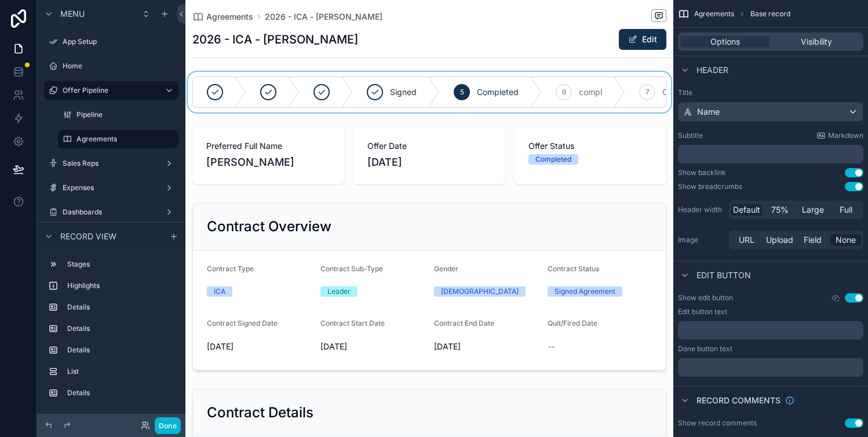
click at [567, 92] on div "scrollable content" at bounding box center [430, 92] width 488 height 41
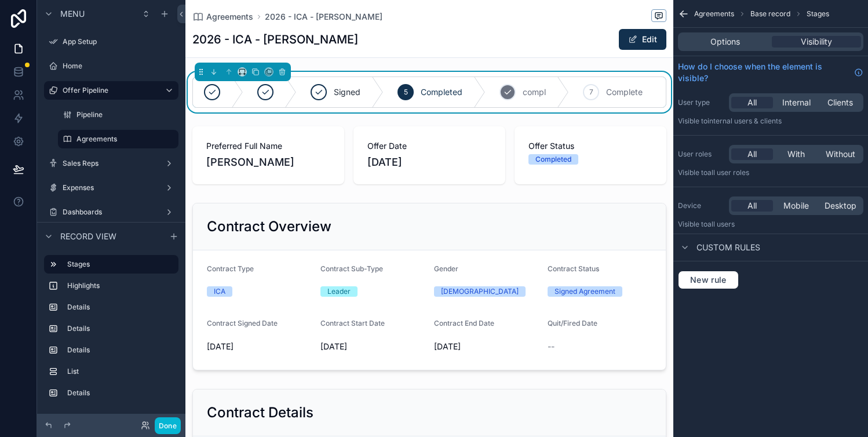
click at [550, 88] on div "6 compl" at bounding box center [527, 92] width 83 height 30
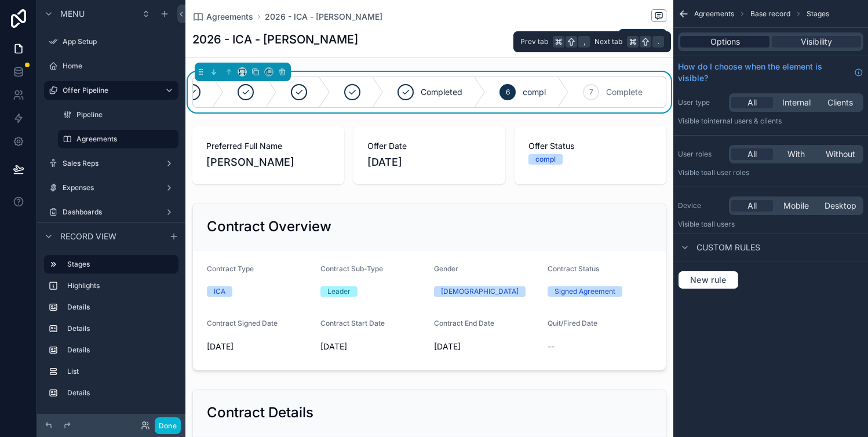
click at [720, 43] on span "Options" at bounding box center [726, 42] width 30 height 12
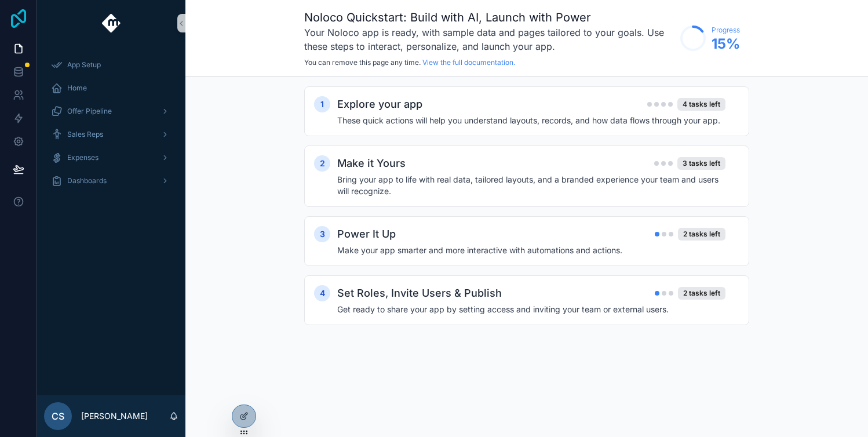
click at [13, 21] on icon at bounding box center [18, 18] width 23 height 19
